Goal: Information Seeking & Learning: Learn about a topic

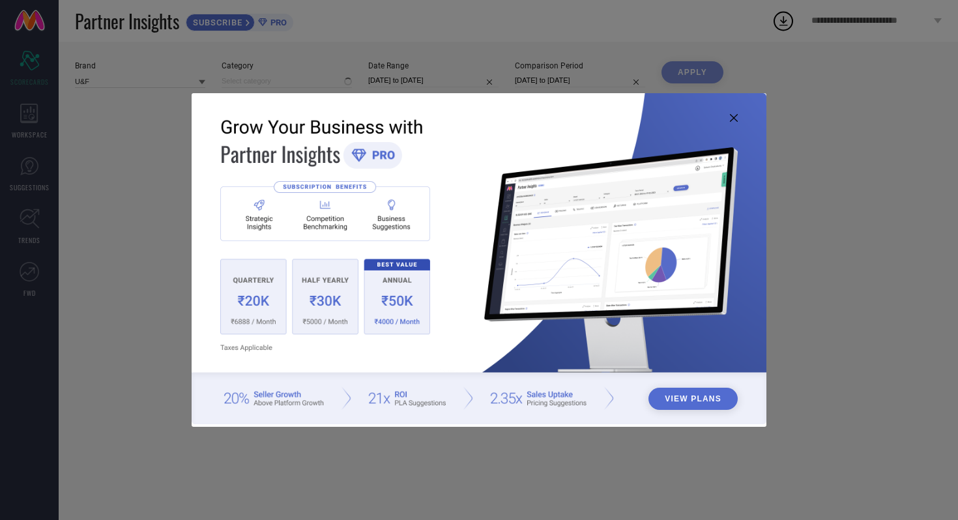
click at [734, 113] on img at bounding box center [479, 258] width 575 height 330
click at [732, 121] on icon at bounding box center [734, 118] width 8 height 8
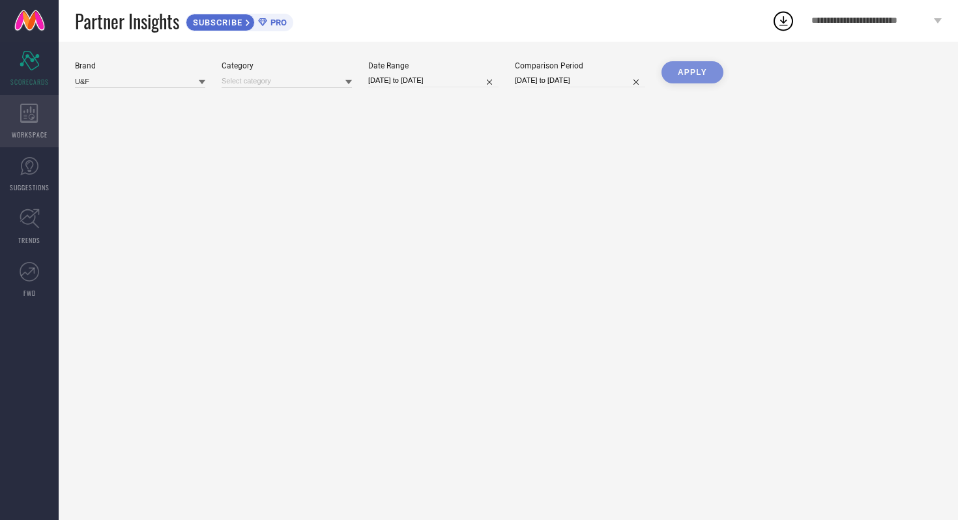
click at [31, 117] on icon at bounding box center [29, 114] width 18 height 20
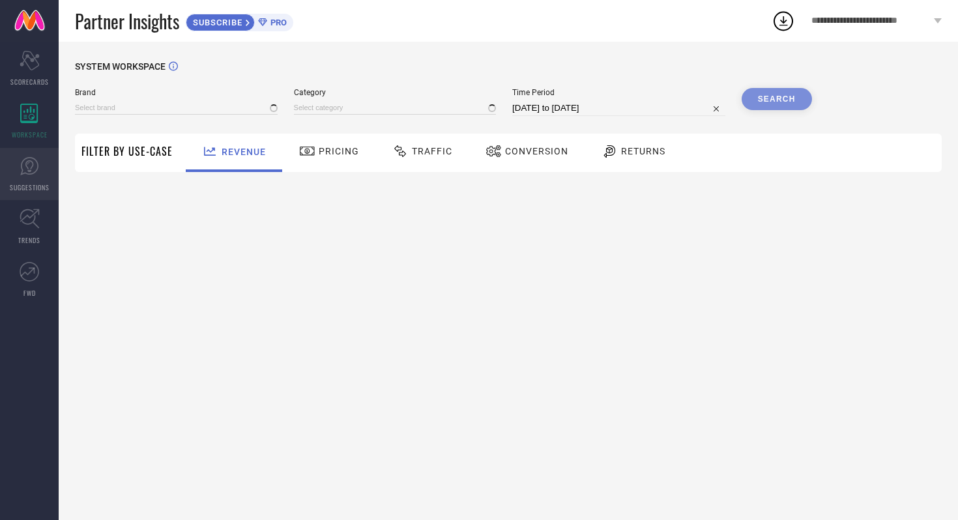
type input "U&F"
type input "All"
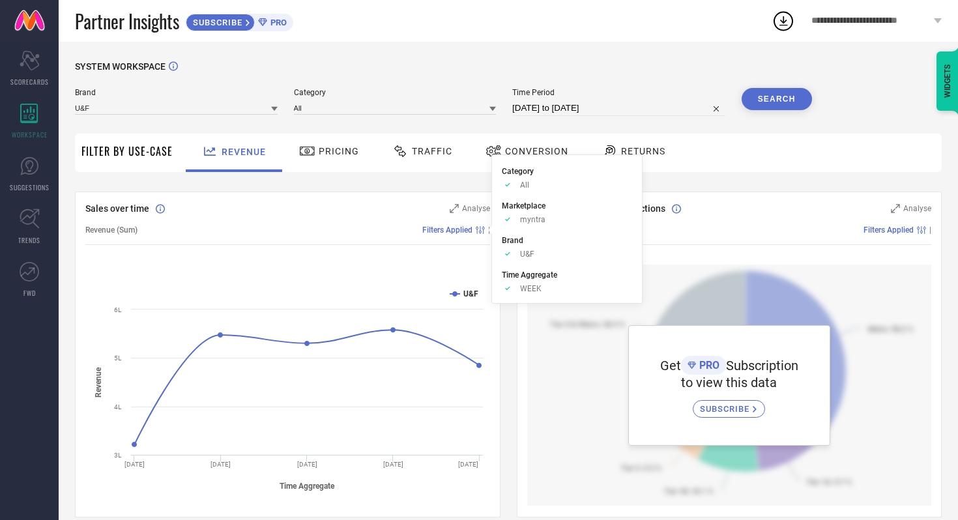
click at [639, 150] on span "Returns" at bounding box center [643, 151] width 44 height 10
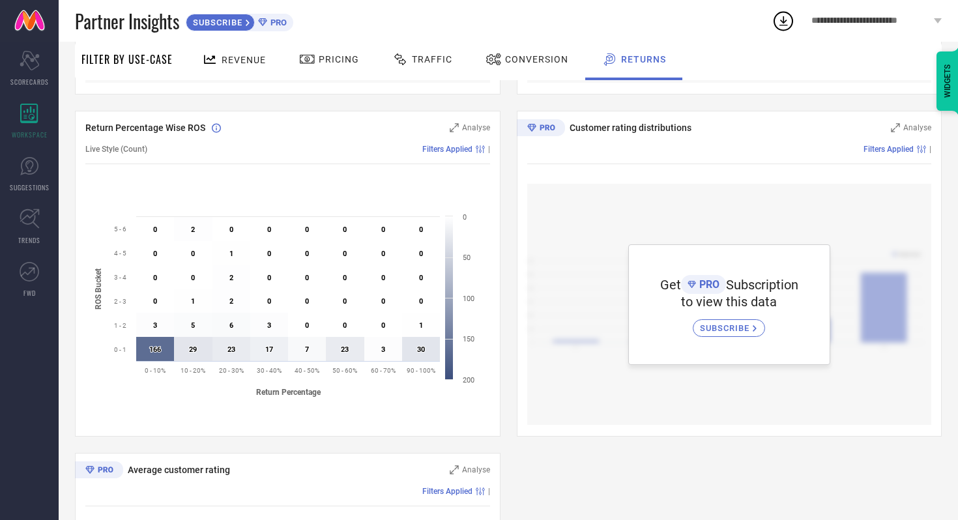
scroll to position [403, 0]
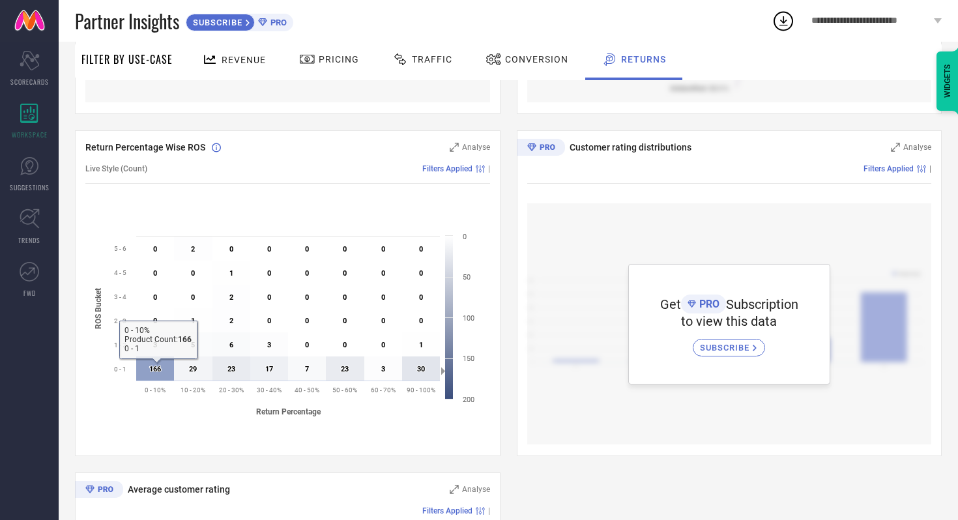
click at [143, 376] on icon at bounding box center [155, 368] width 38 height 24
click at [153, 370] on text "166 ​ 166" at bounding box center [155, 369] width 12 height 8
click at [469, 144] on span "Analyse" at bounding box center [476, 147] width 28 height 9
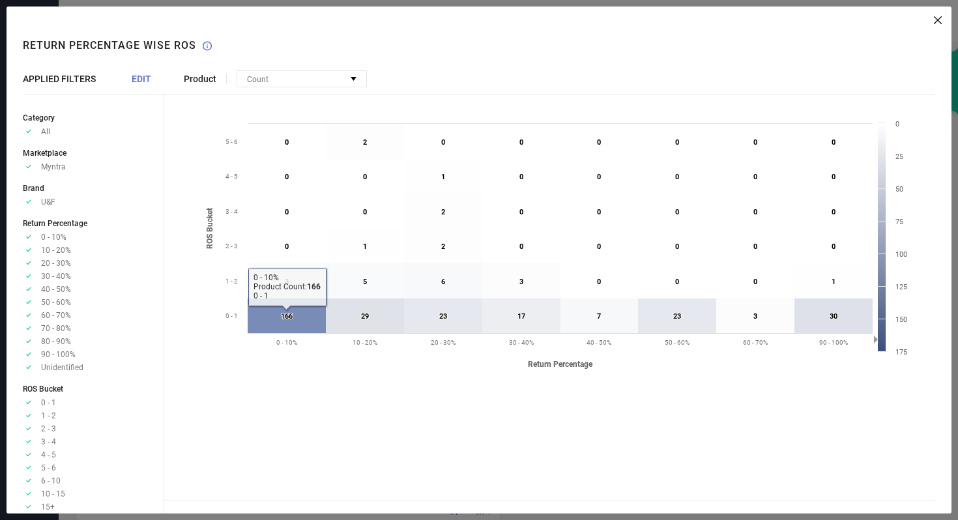
click at [272, 313] on icon at bounding box center [287, 315] width 78 height 35
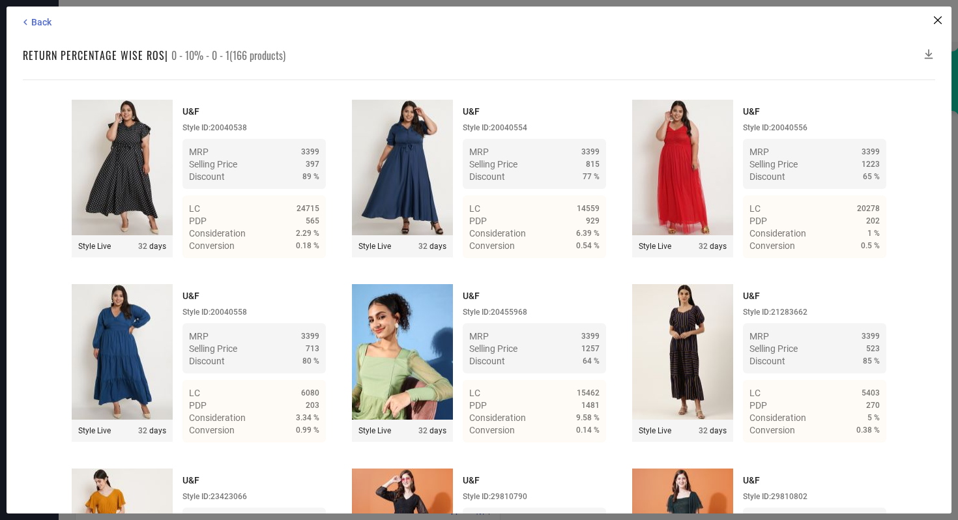
scroll to position [1194, 0]
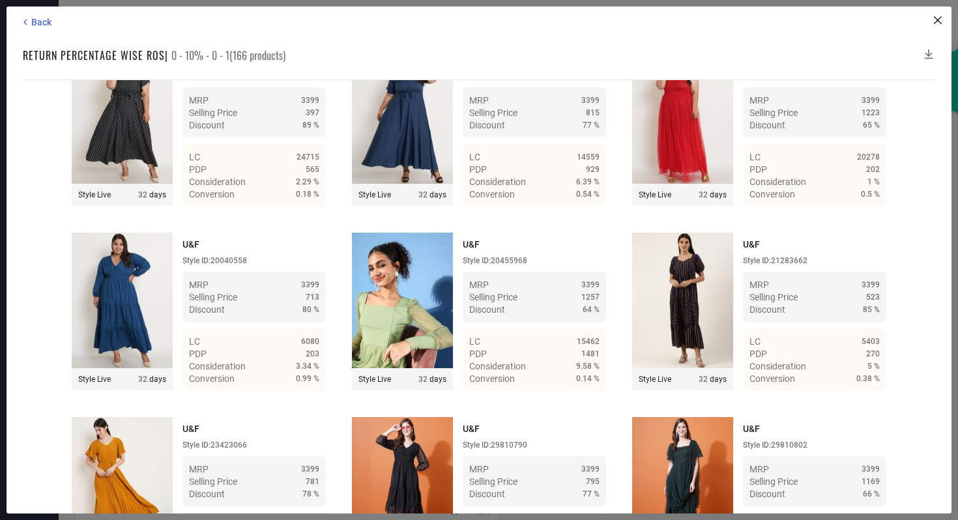
click at [934, 47] on div "Back Return Percentage Wise ROS | 0 - 10% - 0 - 1(166 products) Time Duration: …" at bounding box center [479, 260] width 945 height 507
click at [934, 53] on icon at bounding box center [928, 54] width 13 height 13
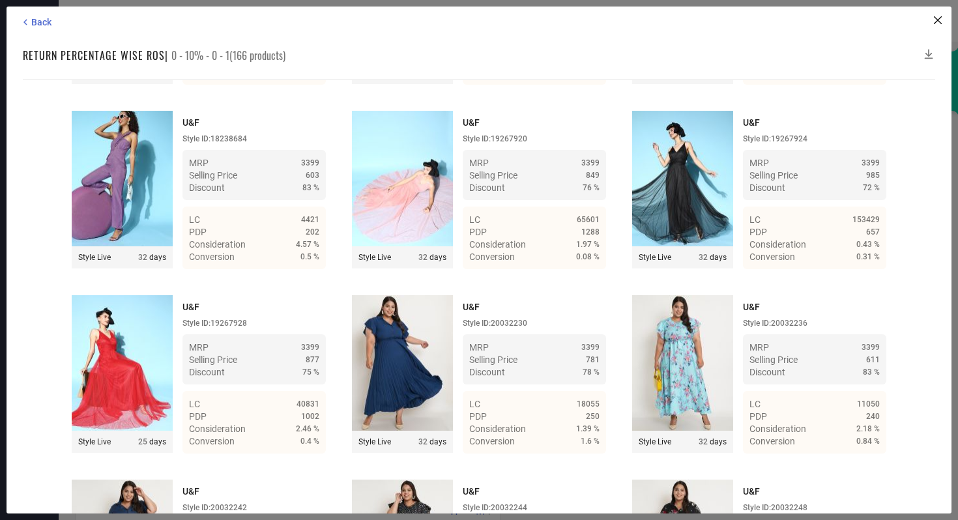
scroll to position [0, 0]
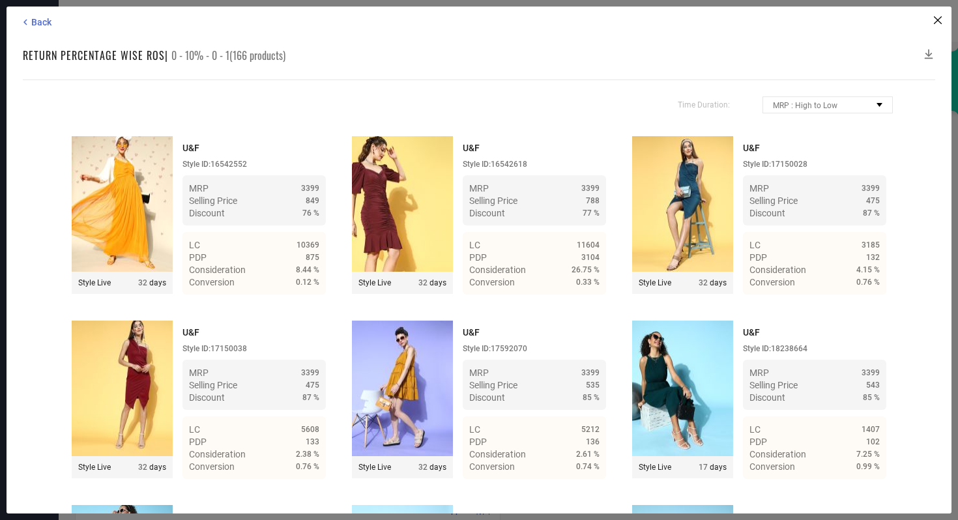
click at [936, 25] on div "Back" at bounding box center [481, 22] width 922 height 12
click at [938, 20] on icon at bounding box center [938, 20] width 8 height 8
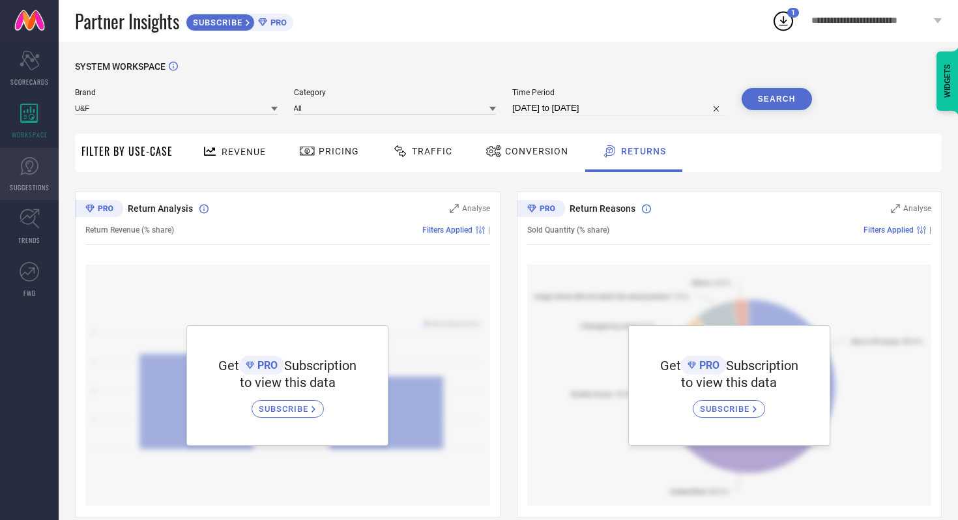
click at [42, 171] on link "SUGGESTIONS" at bounding box center [29, 174] width 59 height 52
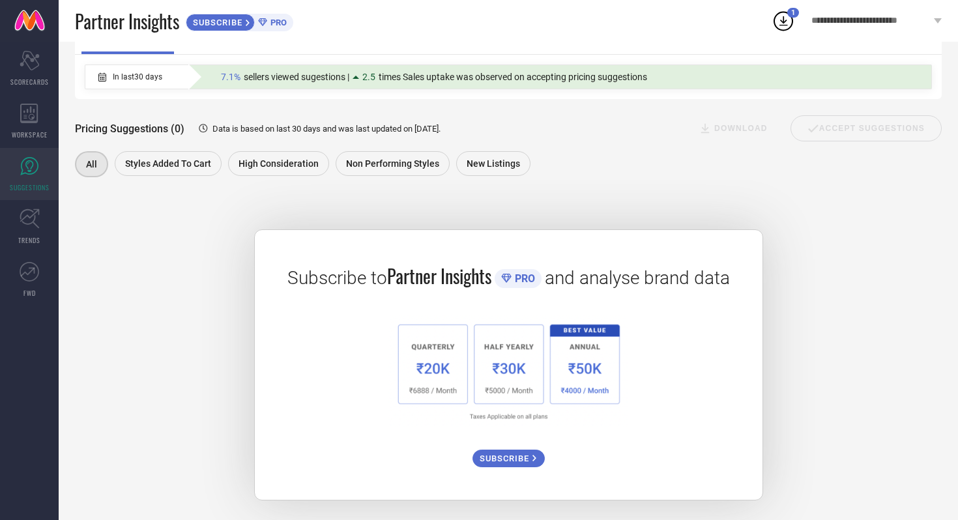
scroll to position [118, 0]
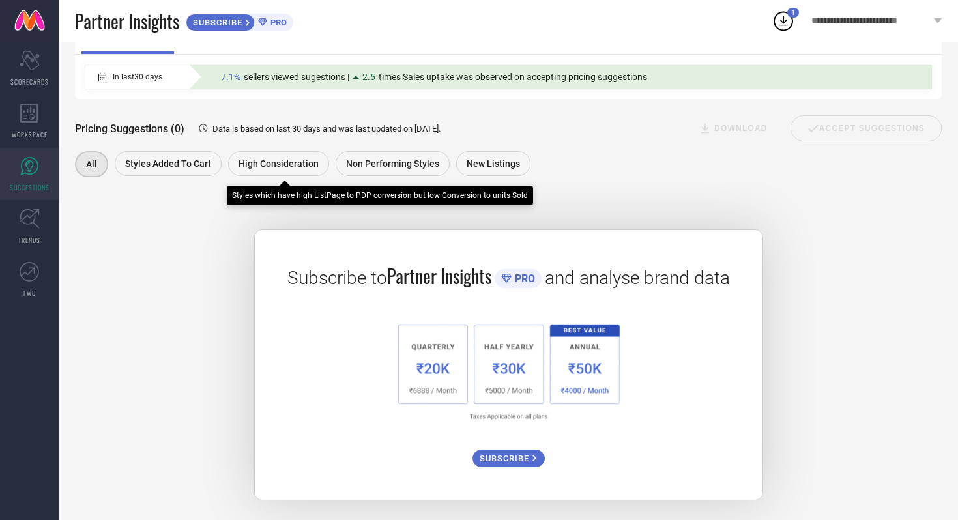
click at [277, 166] on span "High Consideration" at bounding box center [278, 163] width 80 height 10
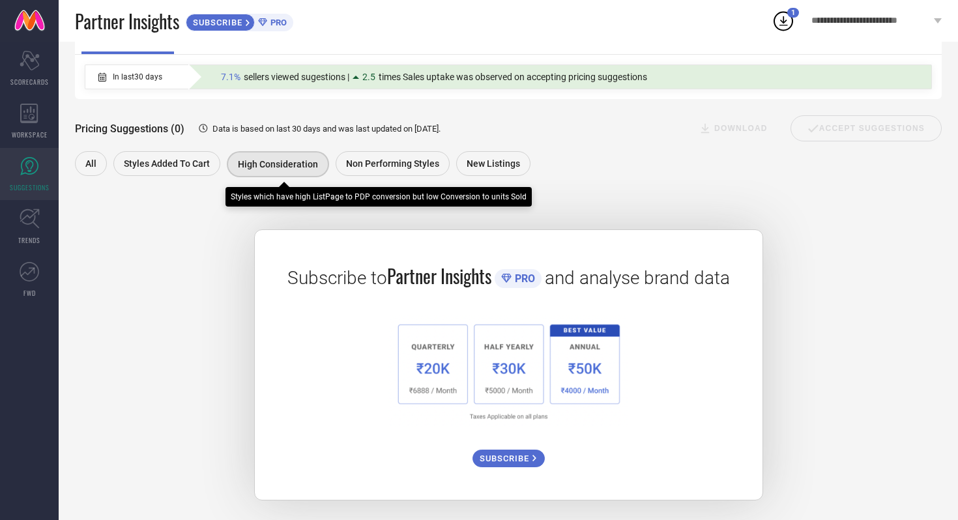
click at [291, 173] on div "High Consideration" at bounding box center [278, 164] width 102 height 26
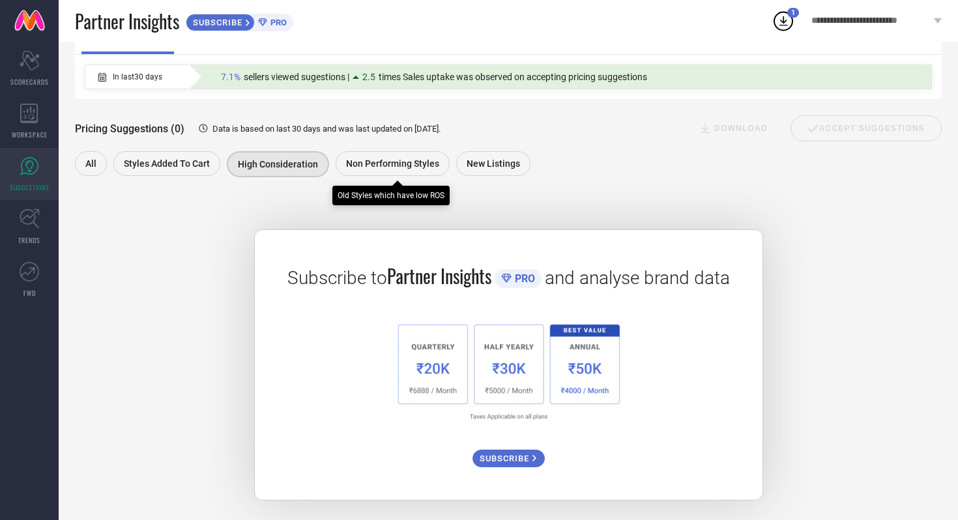
click at [397, 151] on div "Non Performing Styles" at bounding box center [393, 163] width 114 height 25
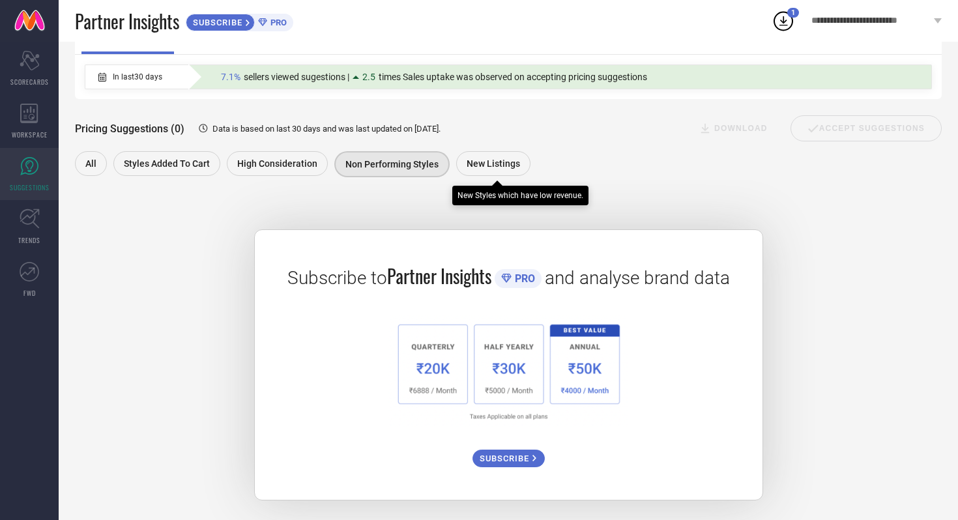
click at [496, 167] on span "New Listings" at bounding box center [492, 163] width 53 height 10
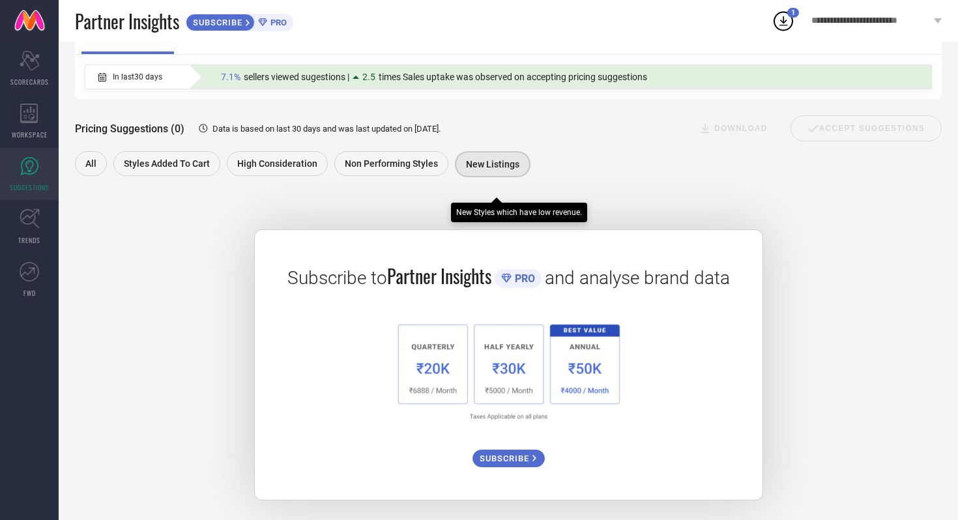
scroll to position [0, 0]
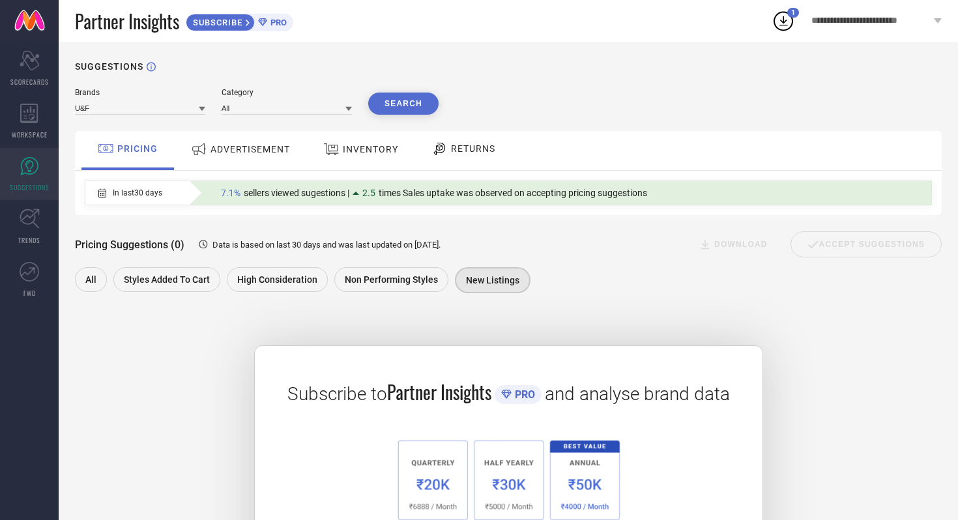
click at [781, 22] on icon at bounding box center [782, 20] width 23 height 23
